Goal: Find specific page/section: Find specific page/section

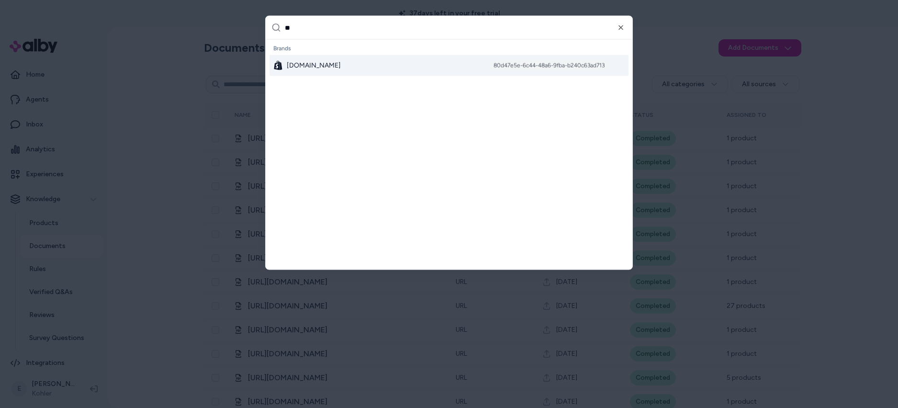
scroll to position [312, 0]
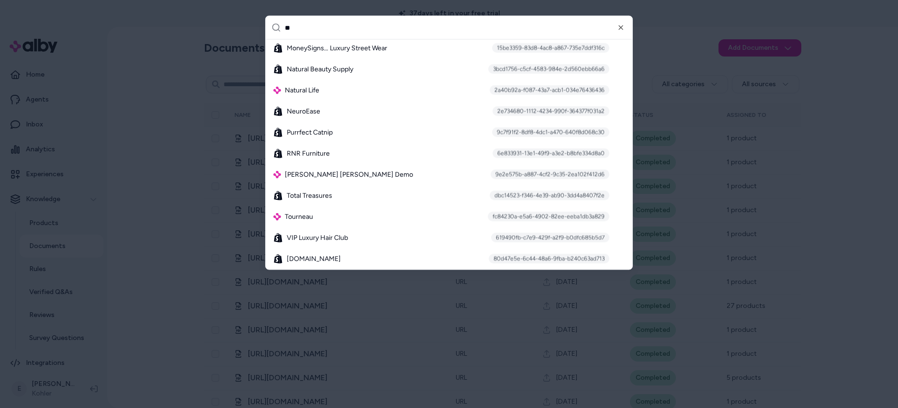
type input "***"
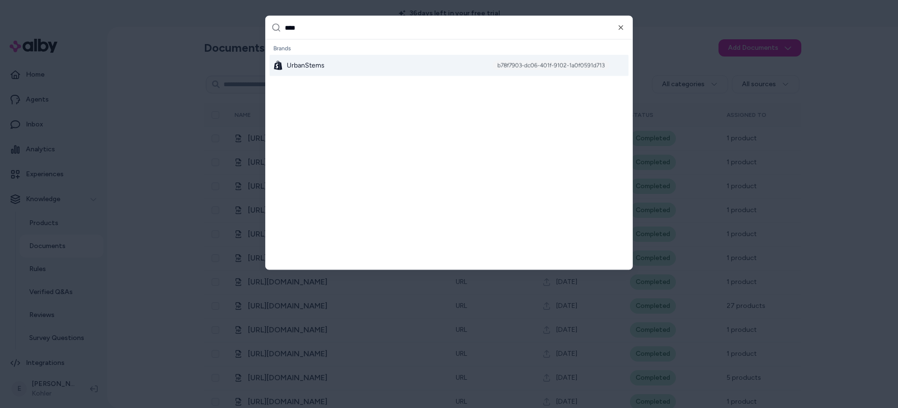
type input "*****"
